Goal: Ask a question

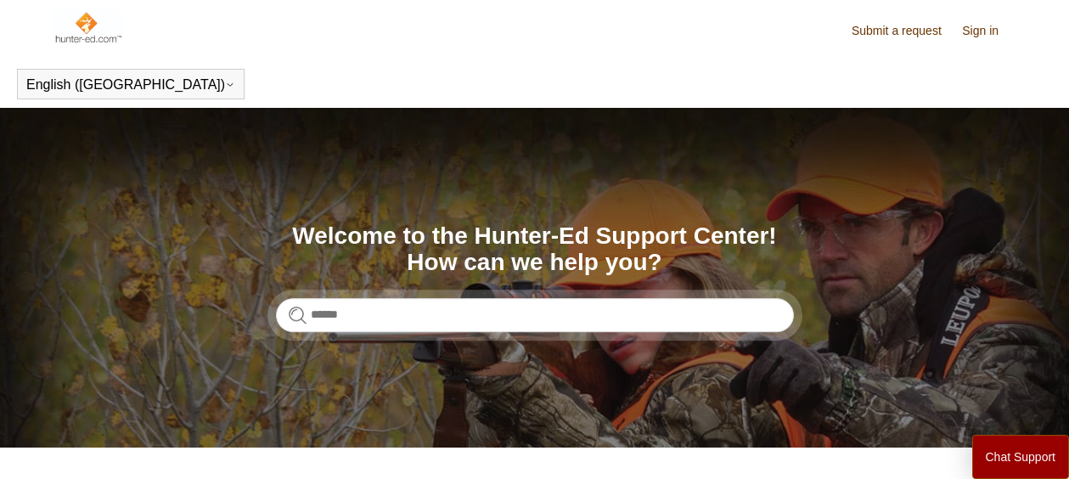
click at [905, 37] on link "Submit a request" at bounding box center [905, 31] width 107 height 18
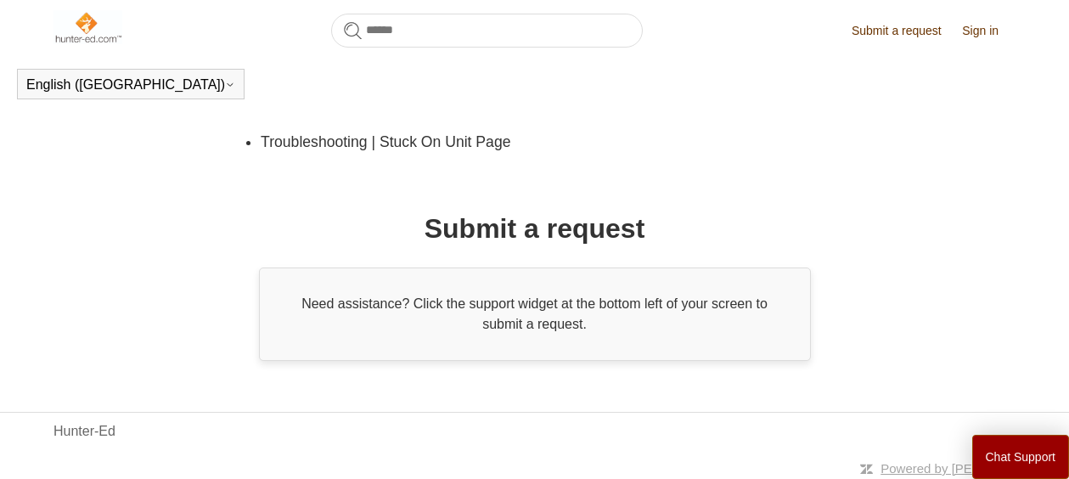
scroll to position [534, 0]
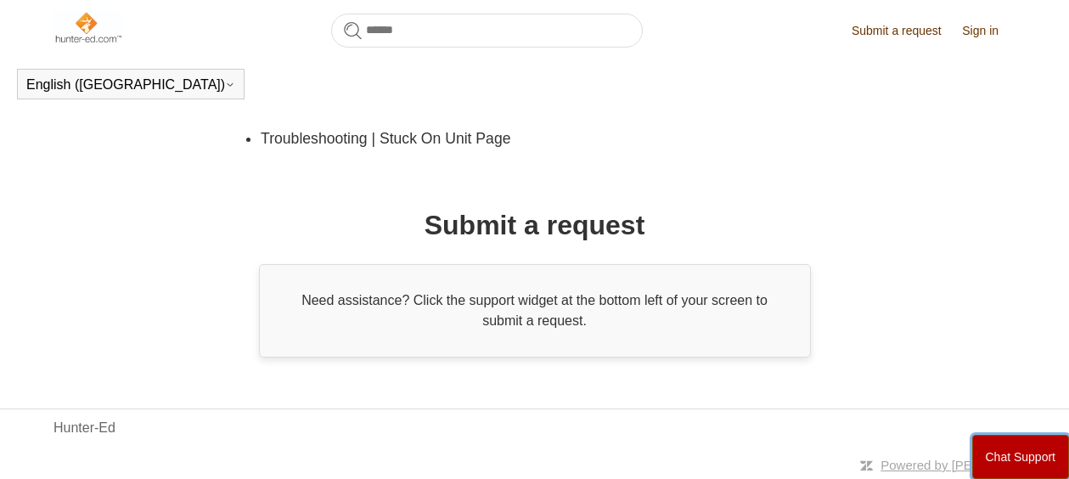
click at [1007, 464] on button "Chat Support" at bounding box center [1022, 457] width 98 height 44
drag, startPoint x: 668, startPoint y: 413, endPoint x: 628, endPoint y: 437, distance: 47.6
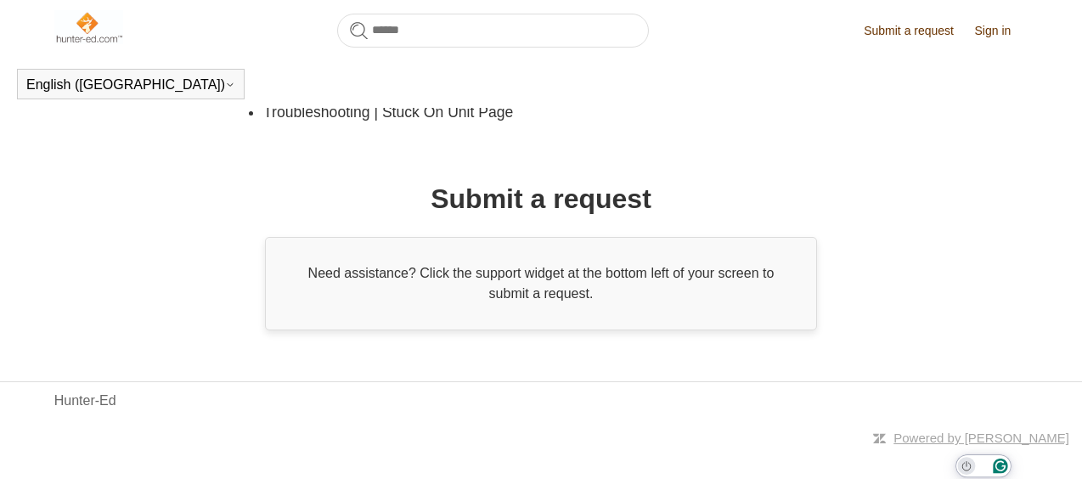
click at [965, 461] on icon "Turn off Grammarly on this website" at bounding box center [965, 466] width 9 height 10
